Goal: Use online tool/utility: Utilize a website feature to perform a specific function

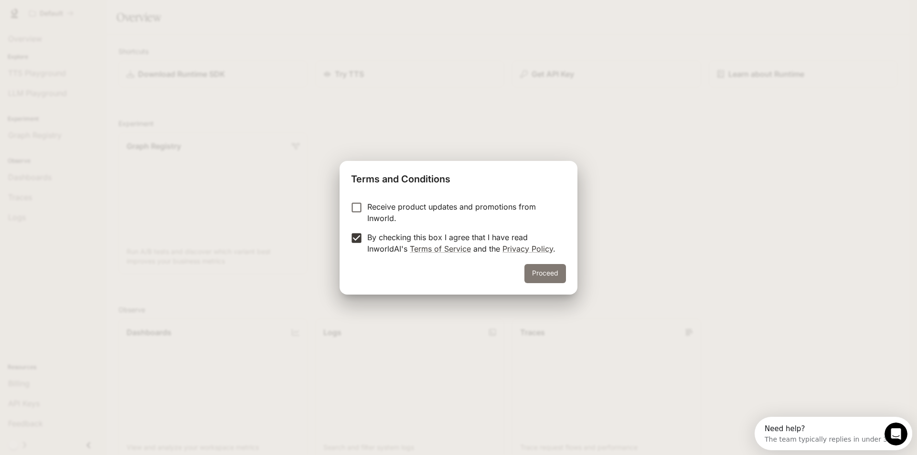
click at [560, 275] on button "Proceed" at bounding box center [546, 273] width 42 height 19
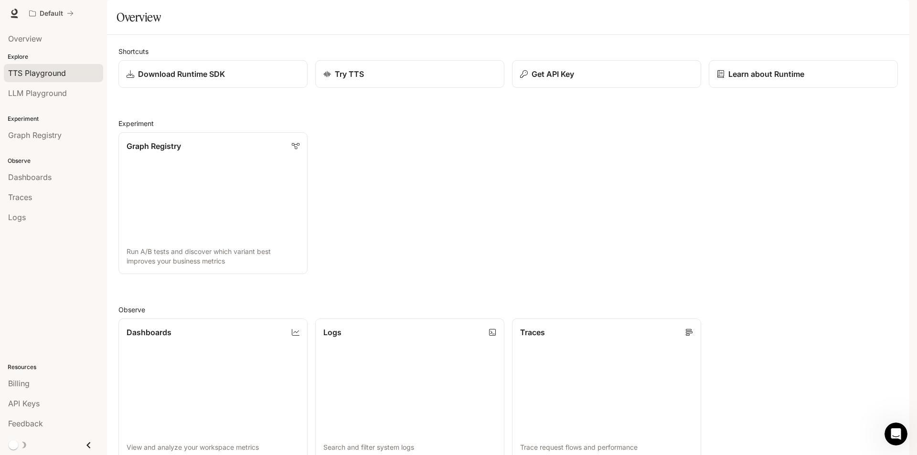
click at [55, 78] on span "TTS Playground" at bounding box center [37, 72] width 58 height 11
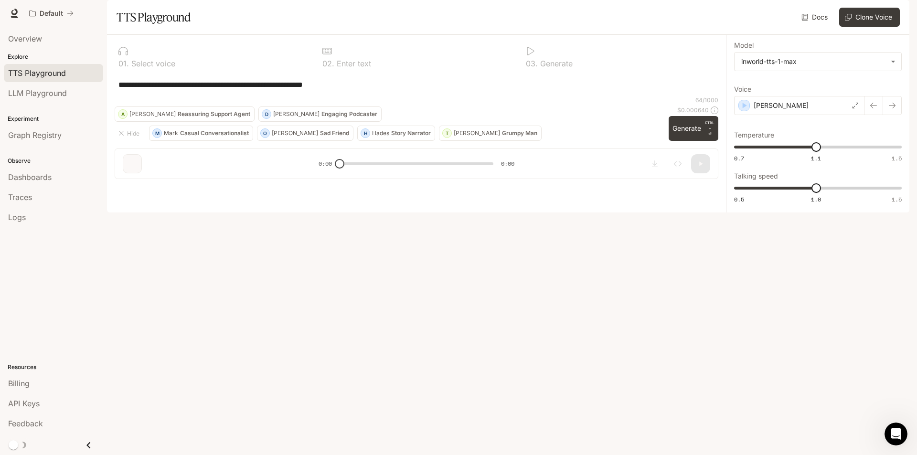
drag, startPoint x: 682, startPoint y: 391, endPoint x: 628, endPoint y: 358, distance: 63.3
click at [682, 141] on button "Generate CTRL + ⏎" at bounding box center [694, 128] width 50 height 25
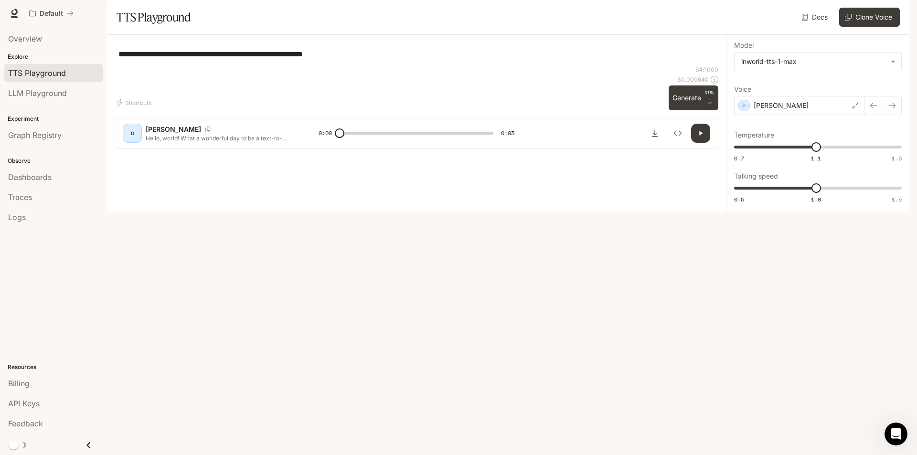
click at [700, 137] on icon "button" at bounding box center [701, 133] width 8 height 8
type input "*"
click at [898, 435] on icon "Open Intercom Messenger" at bounding box center [895, 433] width 16 height 16
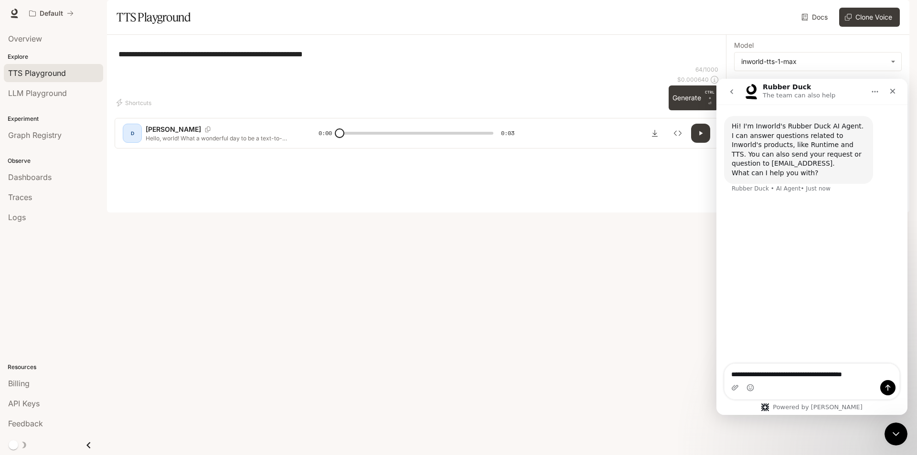
type textarea "**********"
click at [887, 389] on icon "Send a message…" at bounding box center [888, 388] width 8 height 8
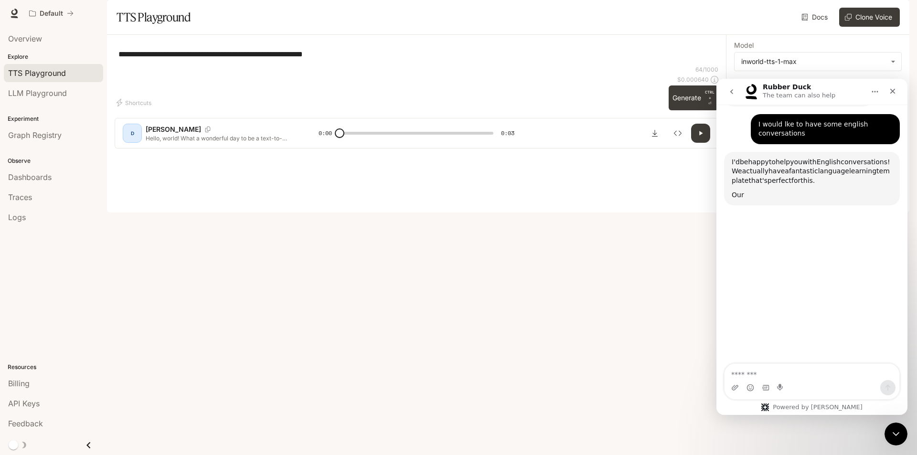
scroll to position [89, 0]
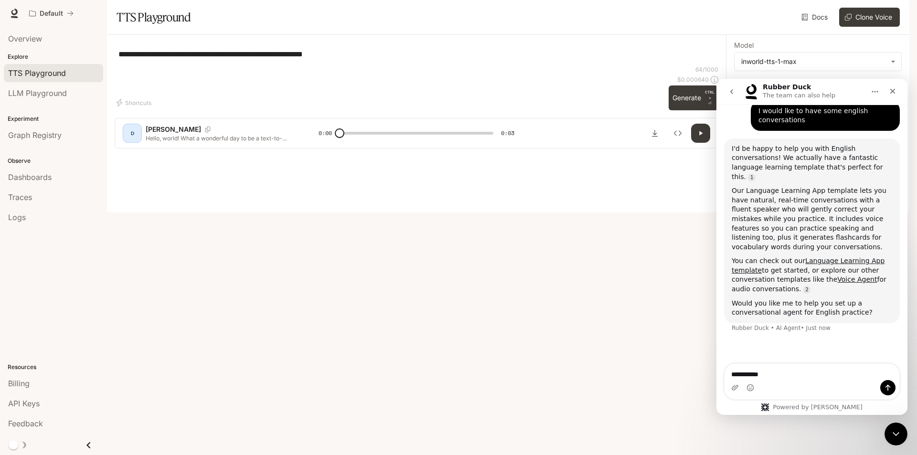
type textarea "**********"
click at [890, 390] on icon "Send a message…" at bounding box center [888, 388] width 8 height 8
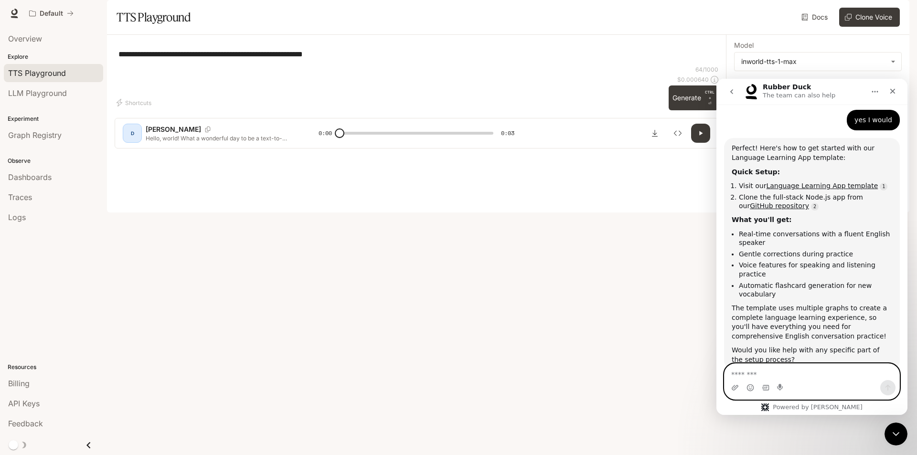
scroll to position [320, 0]
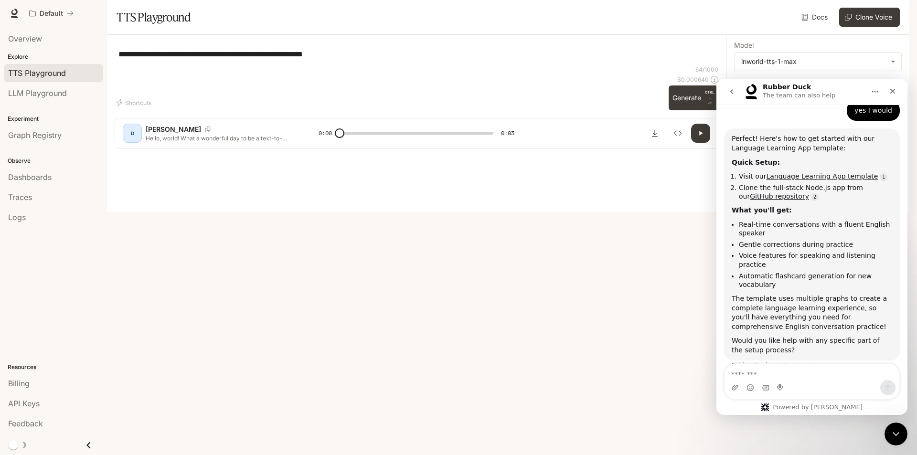
click at [812, 172] on link "Language Learning App template" at bounding box center [822, 176] width 112 height 8
